Goal: Task Accomplishment & Management: Complete application form

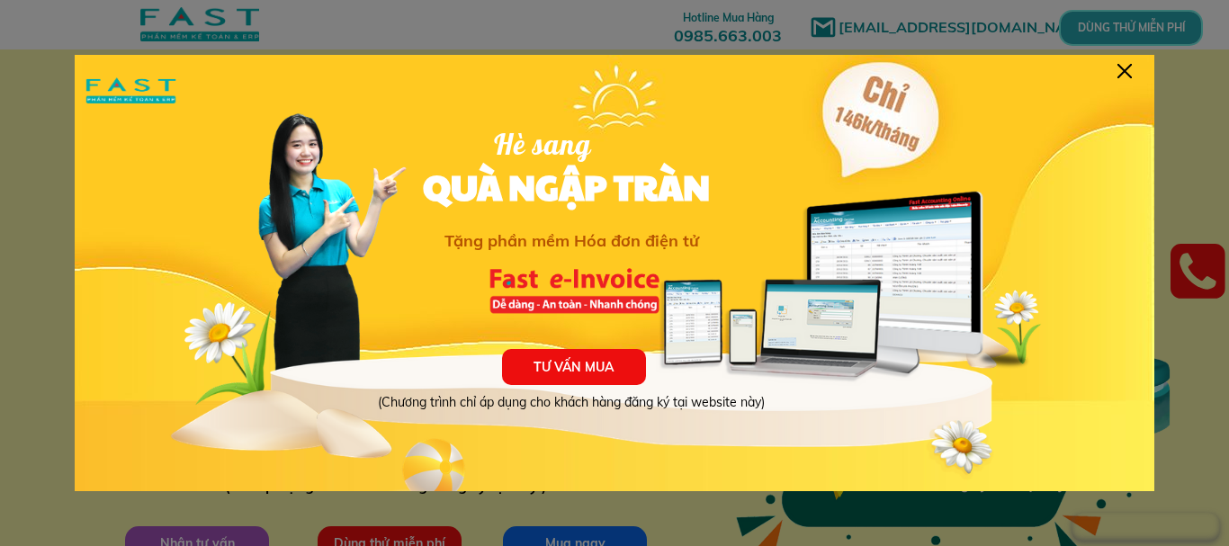
click at [1126, 76] on div at bounding box center [1124, 71] width 14 height 14
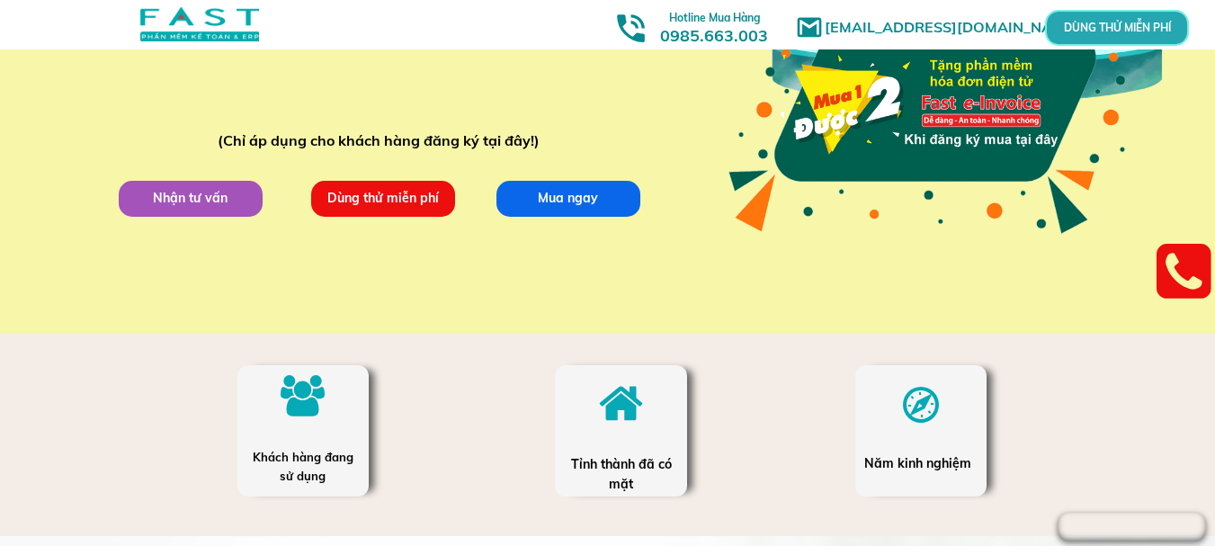
scroll to position [360, 0]
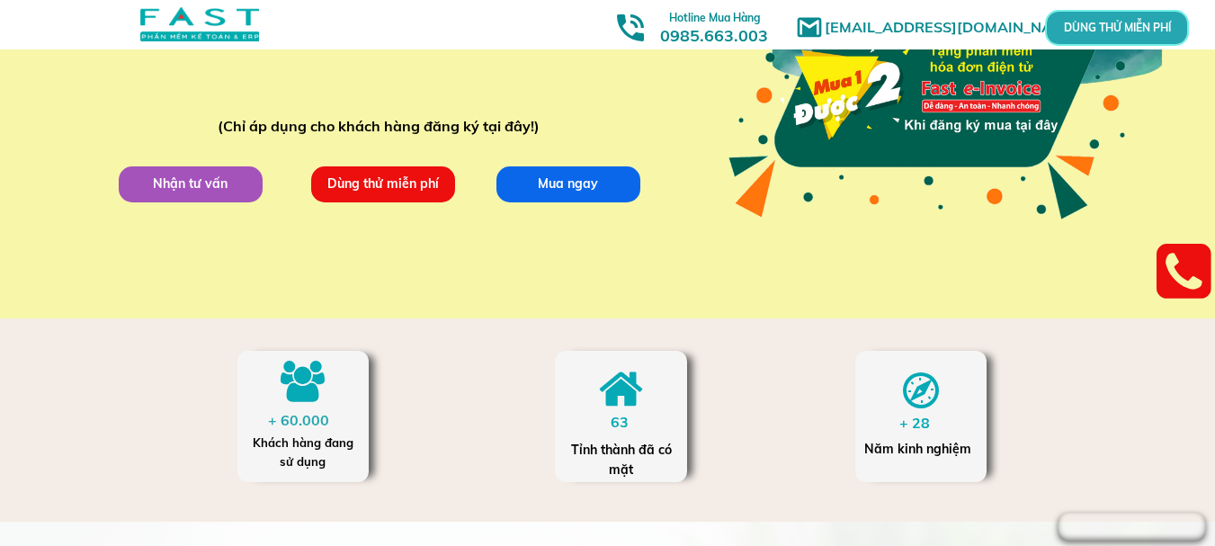
click at [403, 187] on p "Dùng thử miễn phí" at bounding box center [382, 184] width 144 height 36
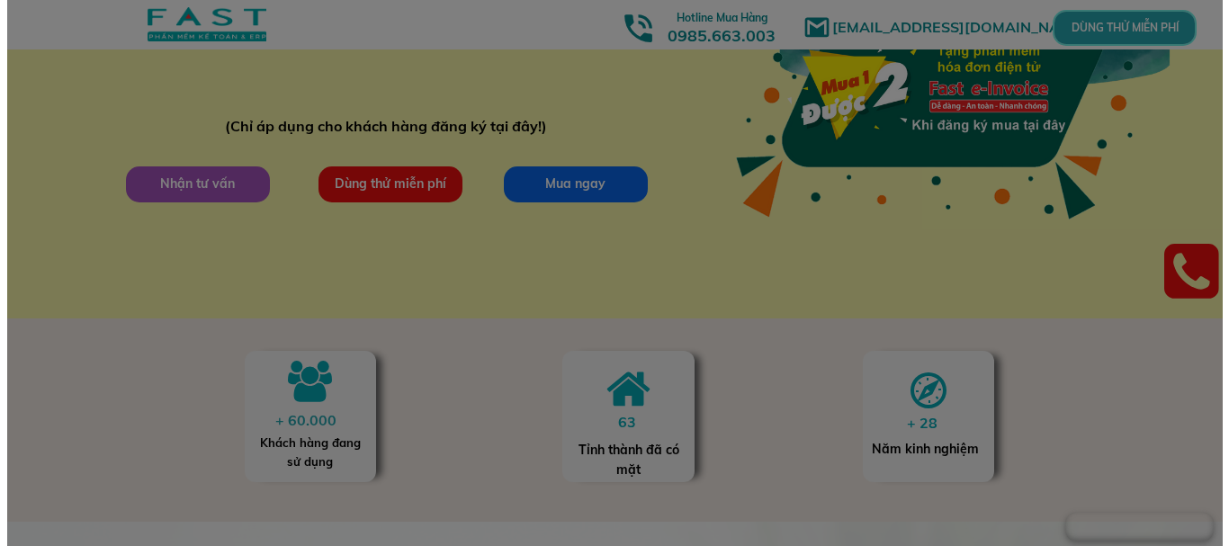
scroll to position [0, 0]
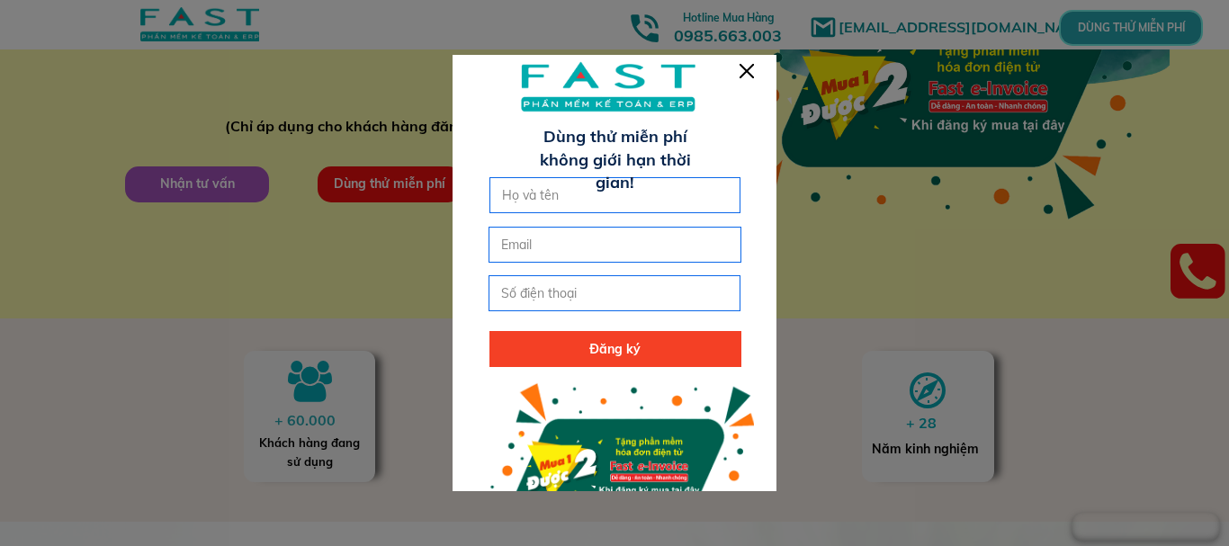
click at [647, 201] on input "text" at bounding box center [616, 195] width 236 height 34
type input "d"
type input "D"
click button "submit" at bounding box center [0, 0] width 0 height 0
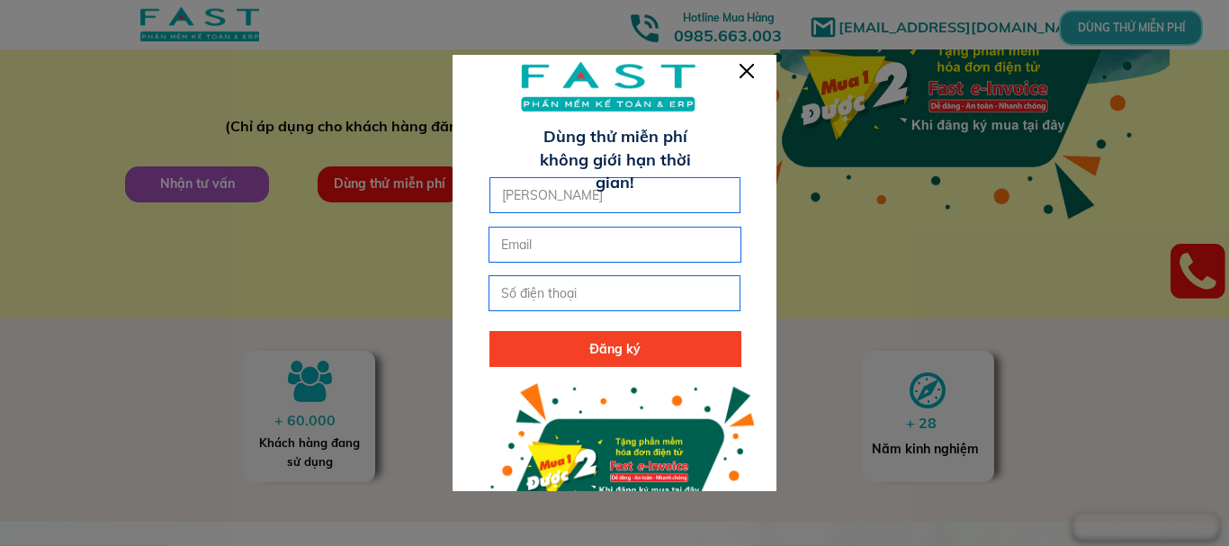
click at [538, 199] on input "[PERSON_NAME]" at bounding box center [616, 195] width 236 height 34
click at [543, 199] on input "[PERSON_NAME]" at bounding box center [616, 195] width 236 height 34
click at [540, 198] on input "[PERSON_NAME]" at bounding box center [616, 195] width 236 height 34
type input "[PERSON_NAME]"
click at [567, 238] on input "email" at bounding box center [615, 245] width 236 height 34
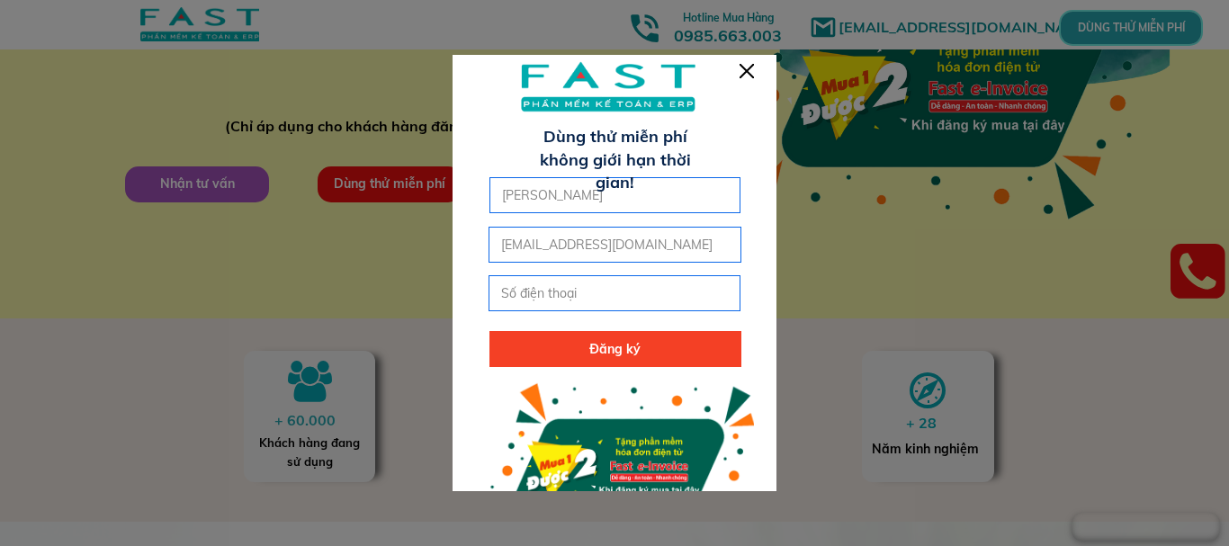
type input "[EMAIL_ADDRESS][DOMAIN_NAME]"
click button "submit" at bounding box center [0, 0] width 0 height 0
type input "o"
type input "0374641662"
click at [622, 347] on p "Đăng ký" at bounding box center [615, 349] width 252 height 36
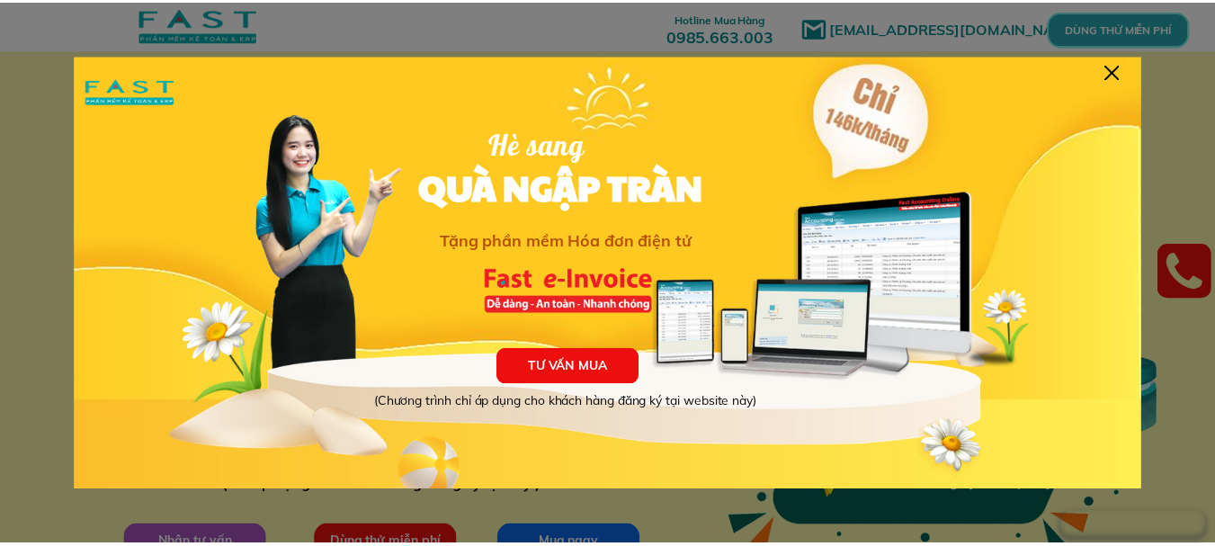
scroll to position [13, 0]
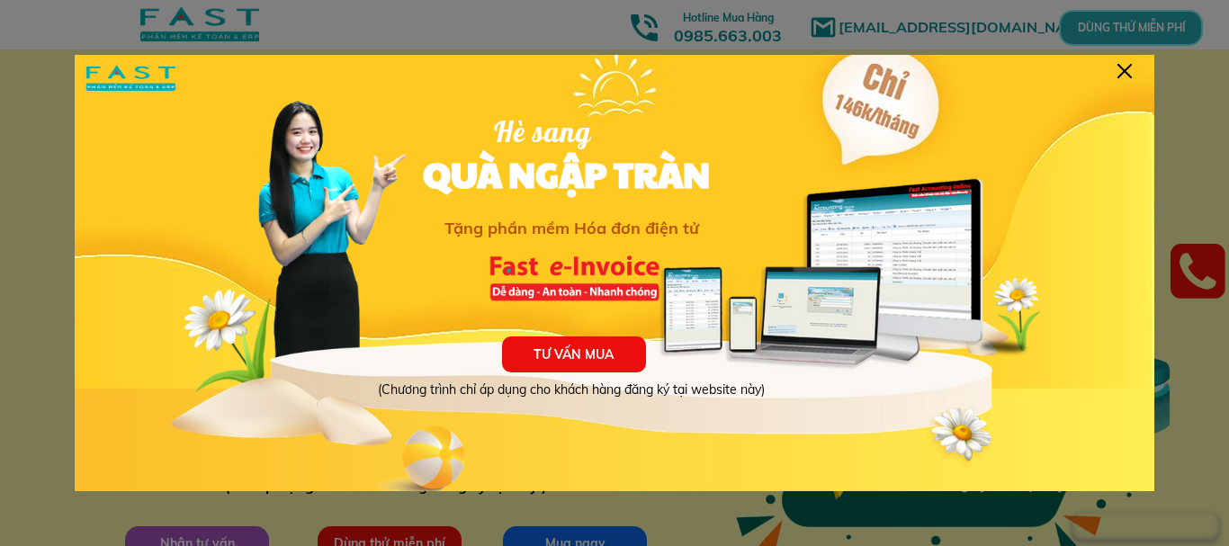
click at [1122, 67] on div at bounding box center [1124, 71] width 14 height 14
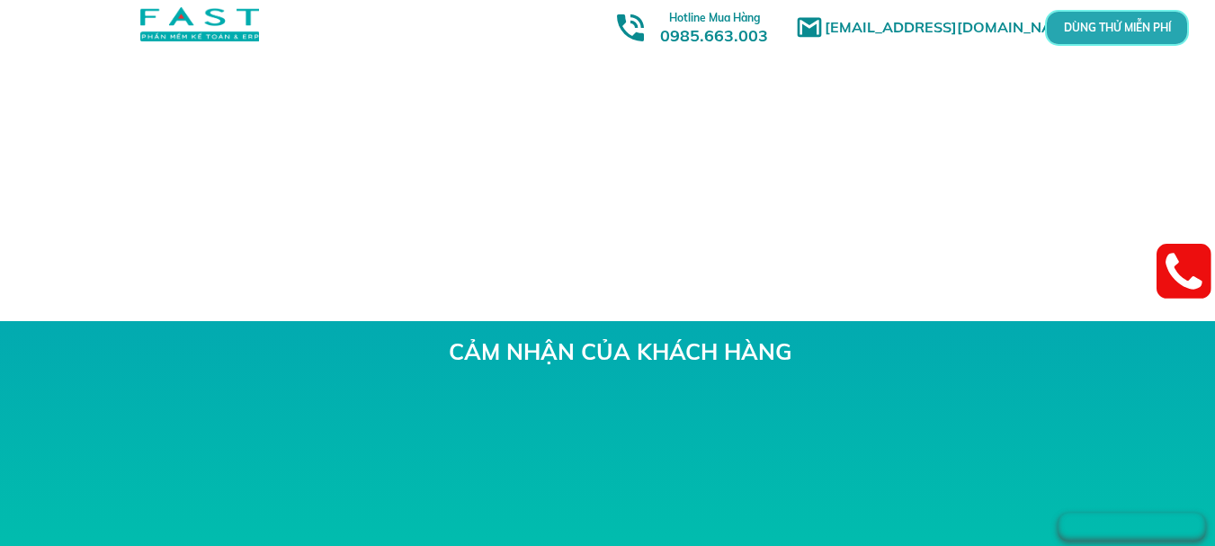
scroll to position [5331, 0]
